Goal: Task Accomplishment & Management: Complete application form

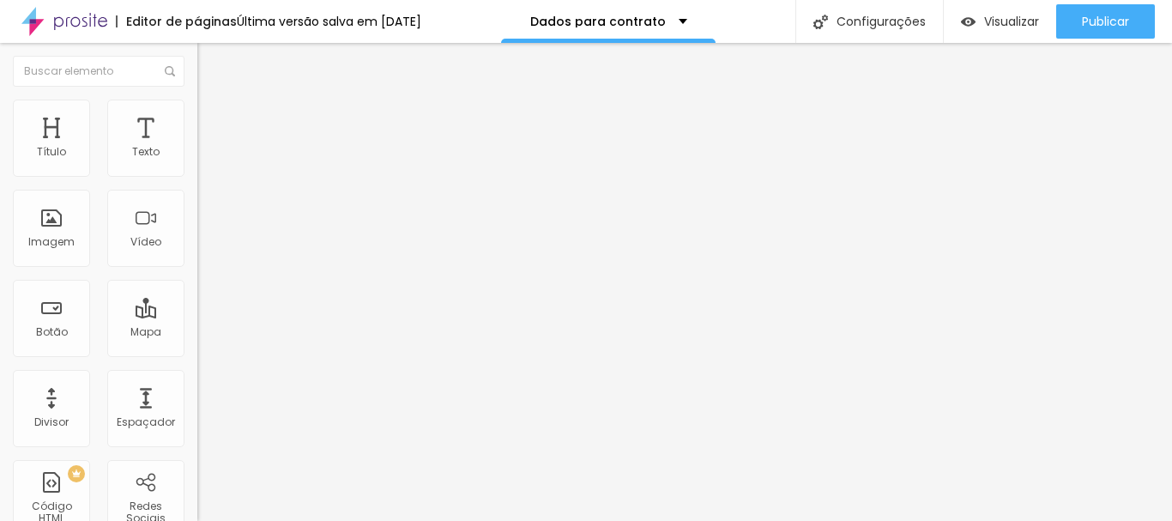
click at [197, 173] on img at bounding box center [202, 178] width 10 height 10
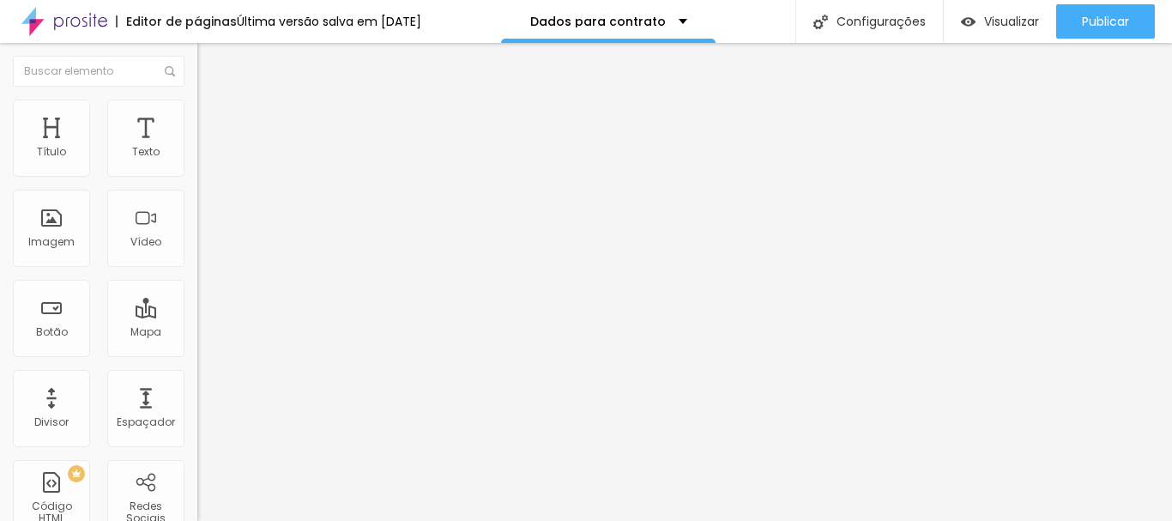
scroll to position [772, 0]
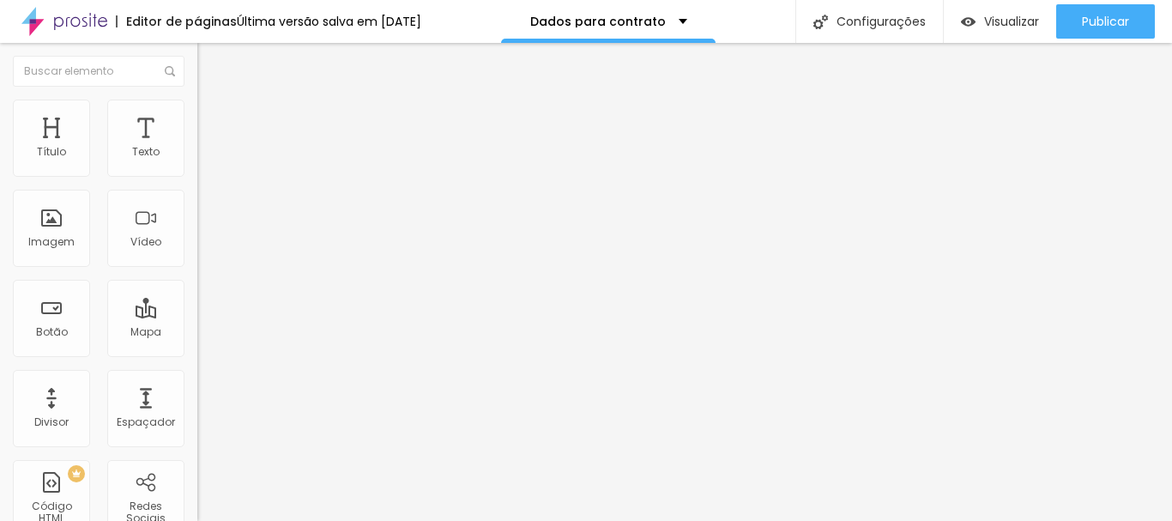
scroll to position [1459, 0]
drag, startPoint x: 424, startPoint y: 402, endPoint x: 285, endPoint y: 402, distance: 139.0
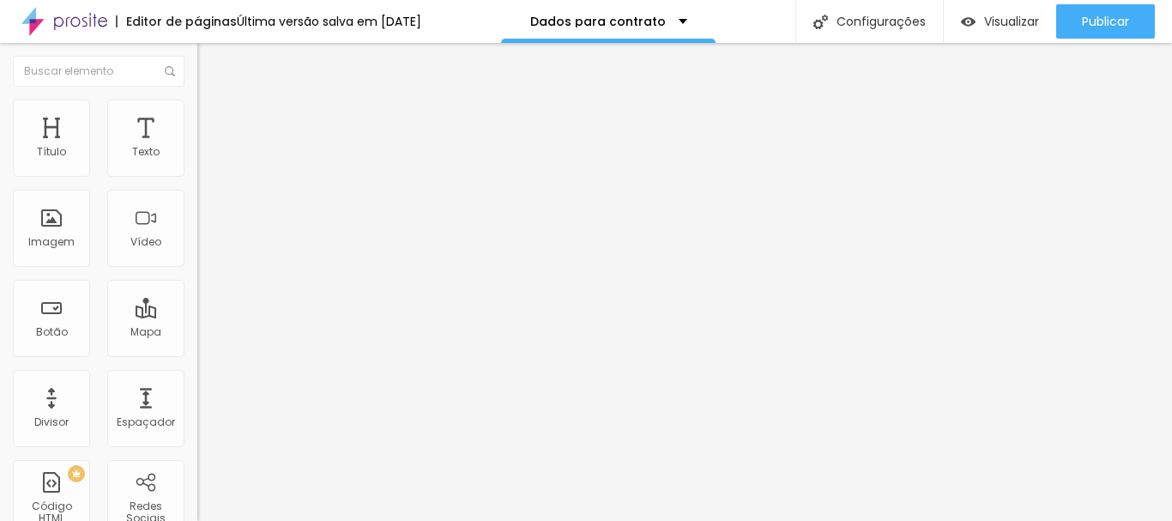
type input "Observaçoes"
type input "alguma informaçao adicional?"
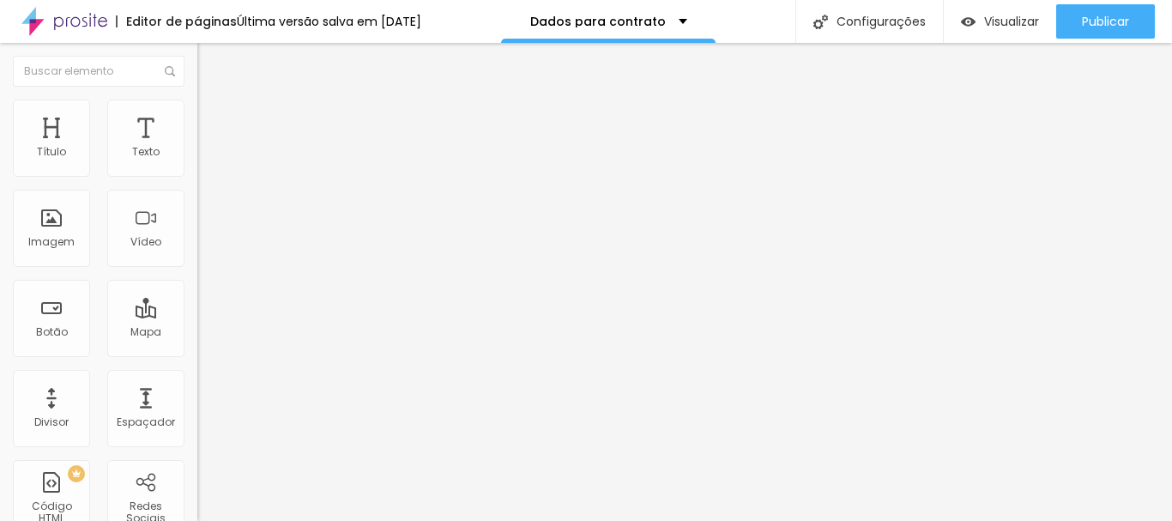
scroll to position [1478, 0]
click at [197, 173] on img at bounding box center [202, 178] width 10 height 10
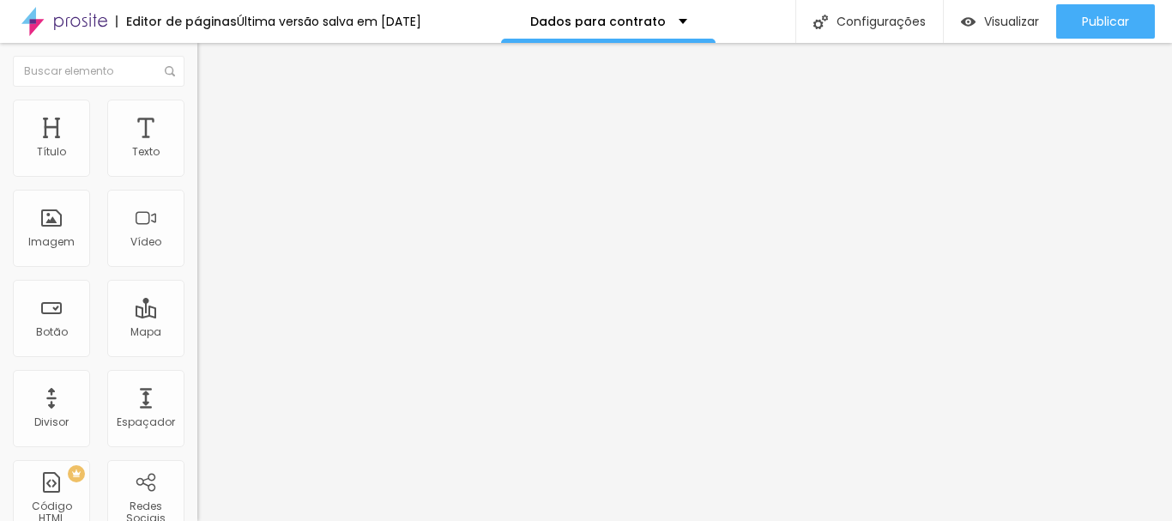
type input "Caixa em acrílico e courino + capa em tecido"
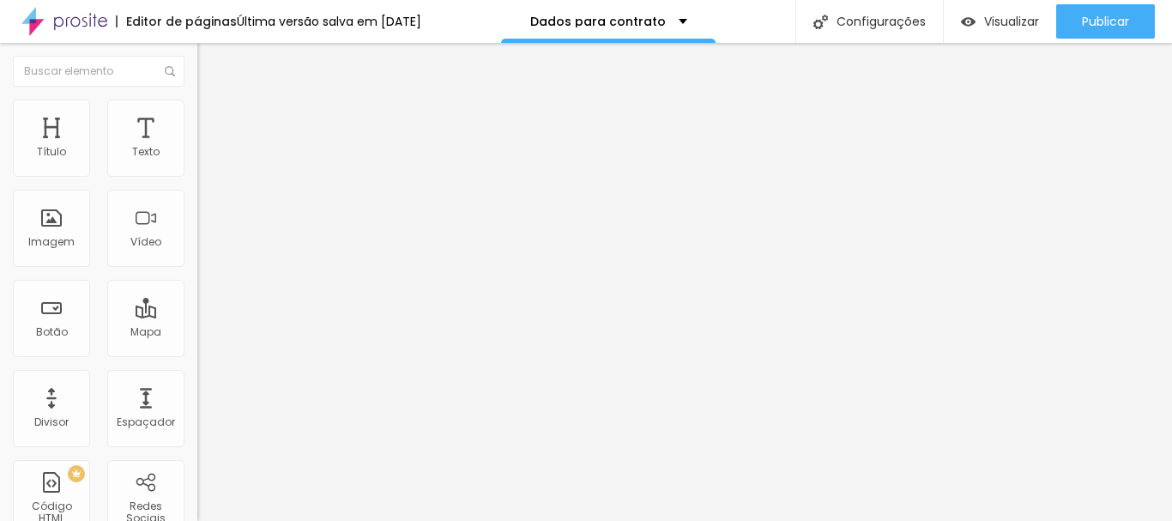
drag, startPoint x: 409, startPoint y: 208, endPoint x: 367, endPoint y: 205, distance: 41.3
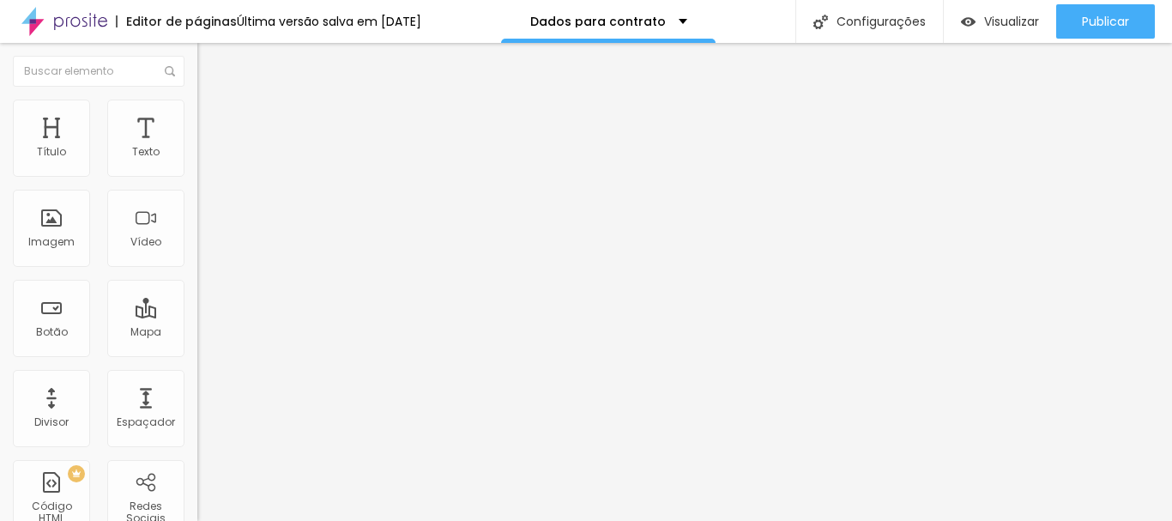
scroll to position [0, 25]
drag, startPoint x: 450, startPoint y: 209, endPoint x: 497, endPoint y: 226, distance: 50.2
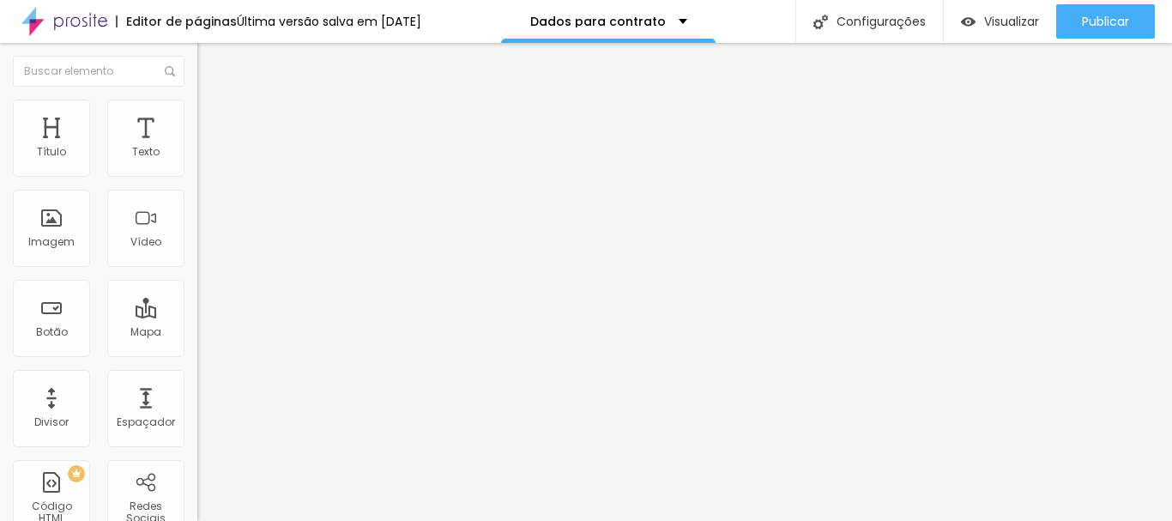
drag, startPoint x: 433, startPoint y: 245, endPoint x: 612, endPoint y: 244, distance: 179.4
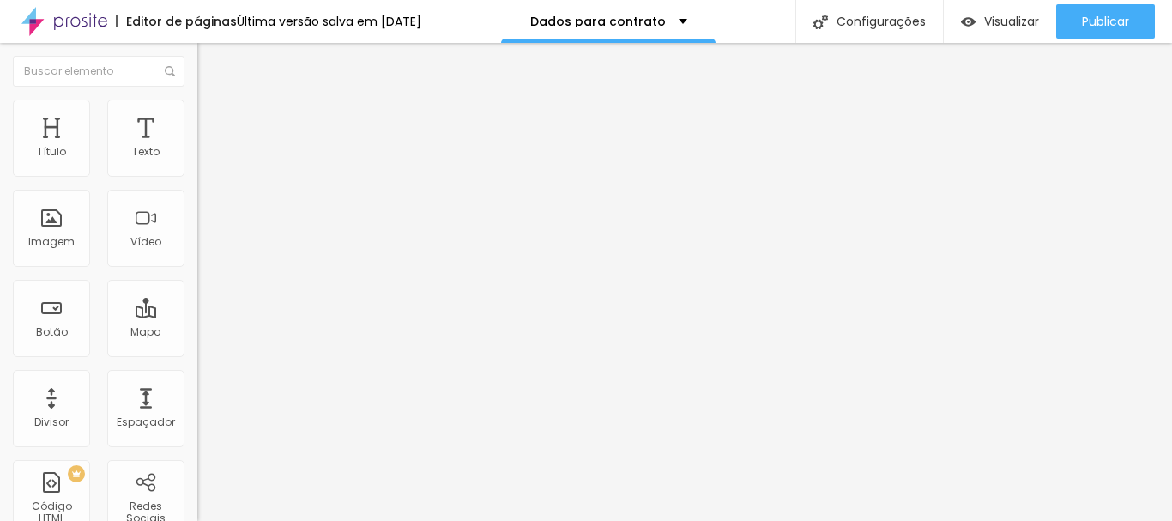
scroll to position [0, 1]
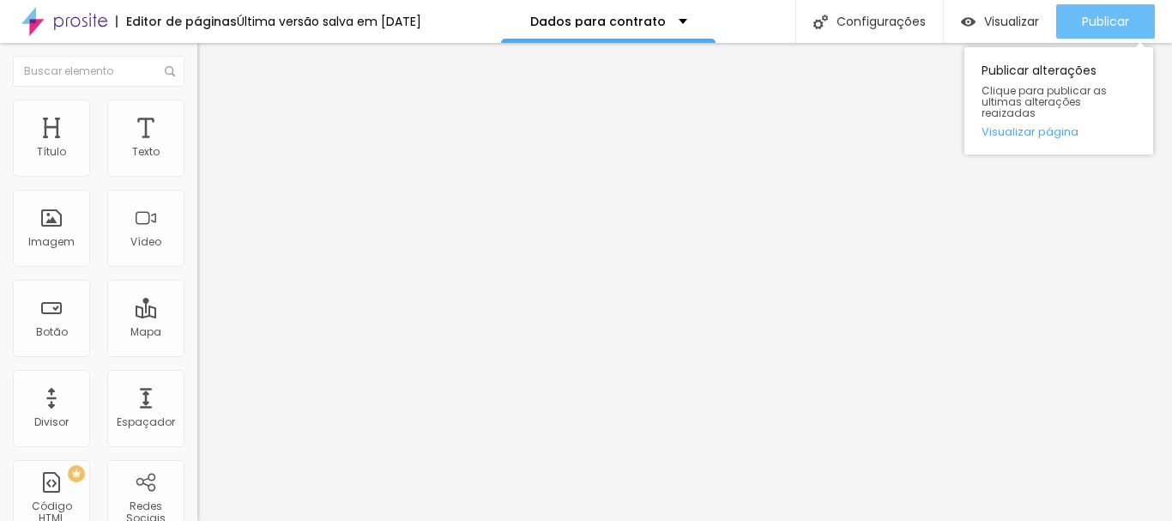
click at [1099, 28] on span "Publicar" at bounding box center [1105, 22] width 47 height 14
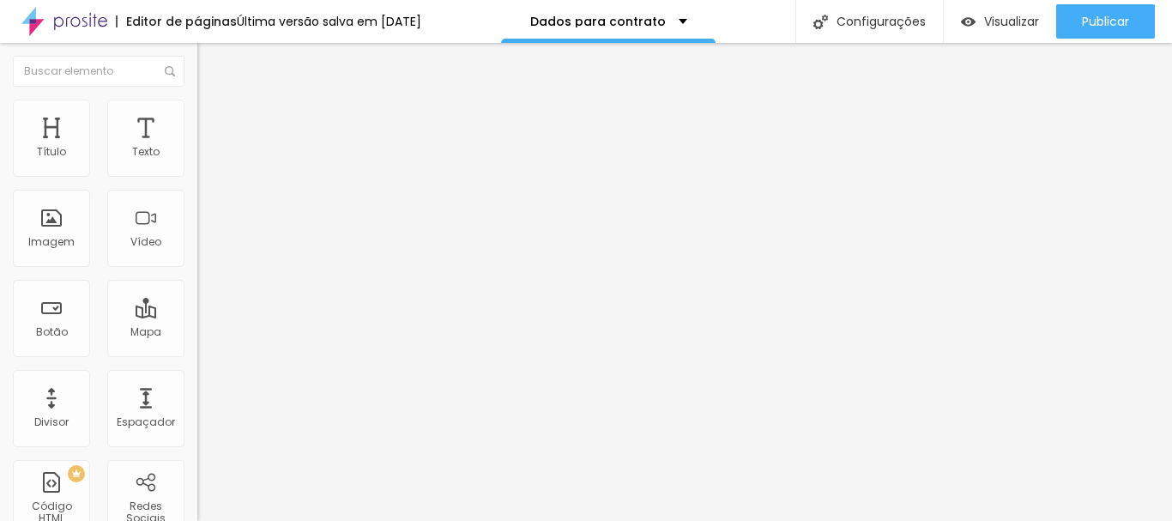
click at [197, 173] on img at bounding box center [202, 178] width 10 height 10
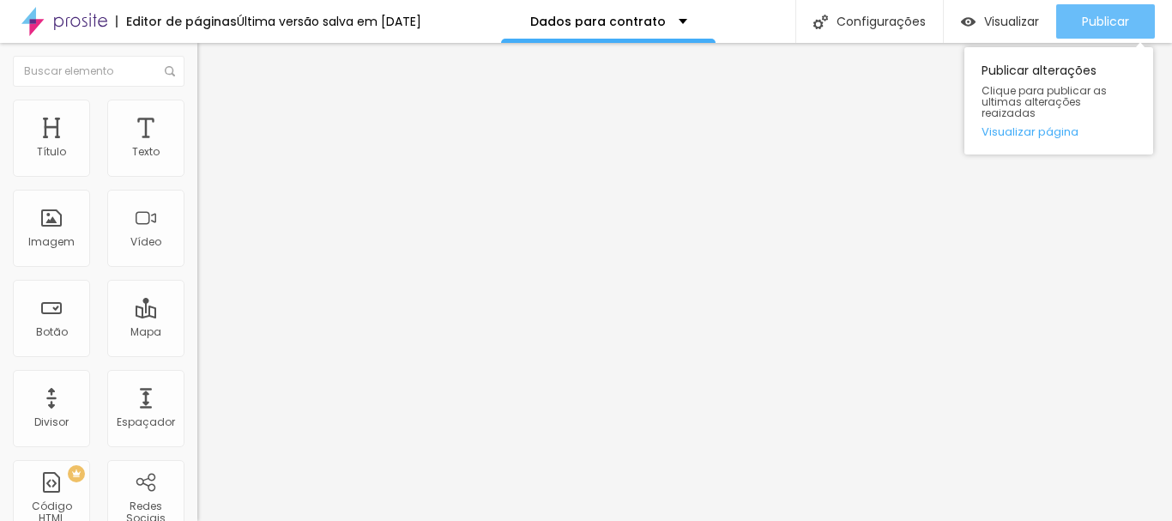
click at [1093, 28] on span "Publicar" at bounding box center [1105, 22] width 47 height 14
